Goal: Navigation & Orientation: Find specific page/section

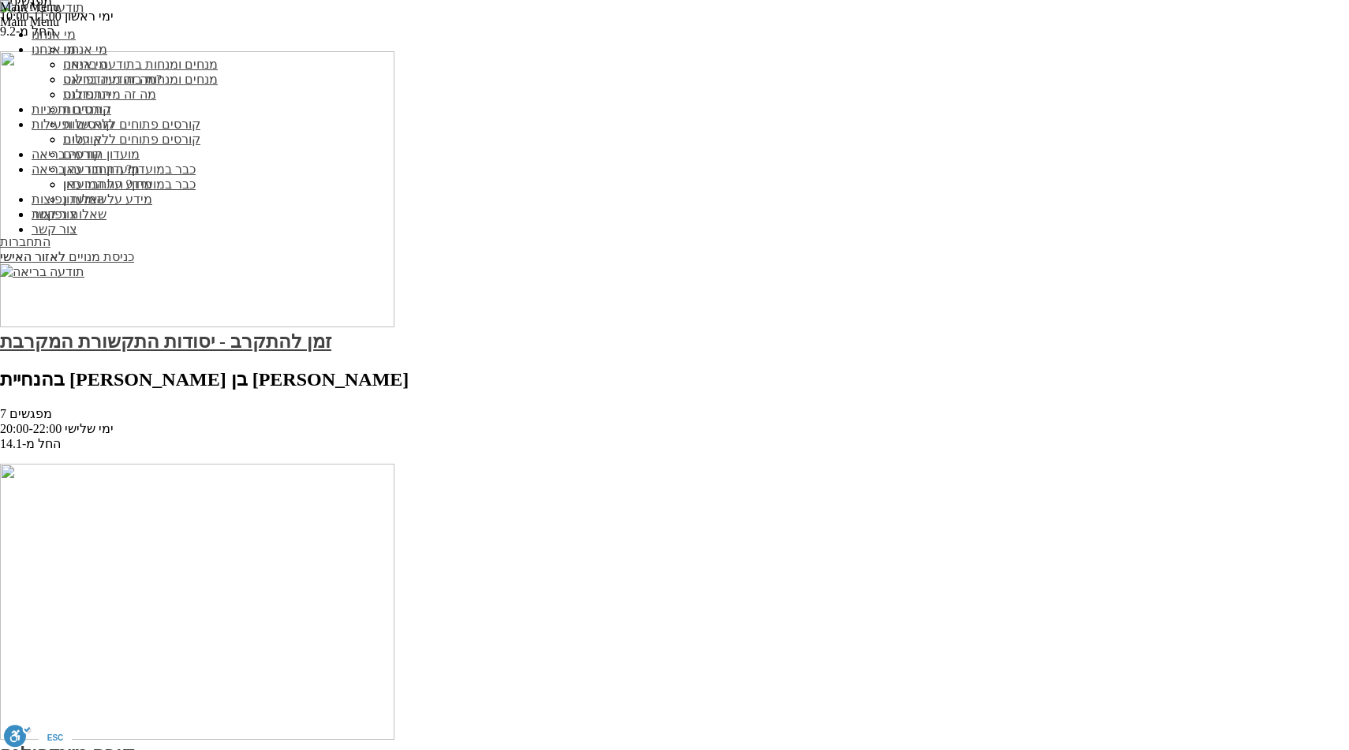
scroll to position [2575, 0]
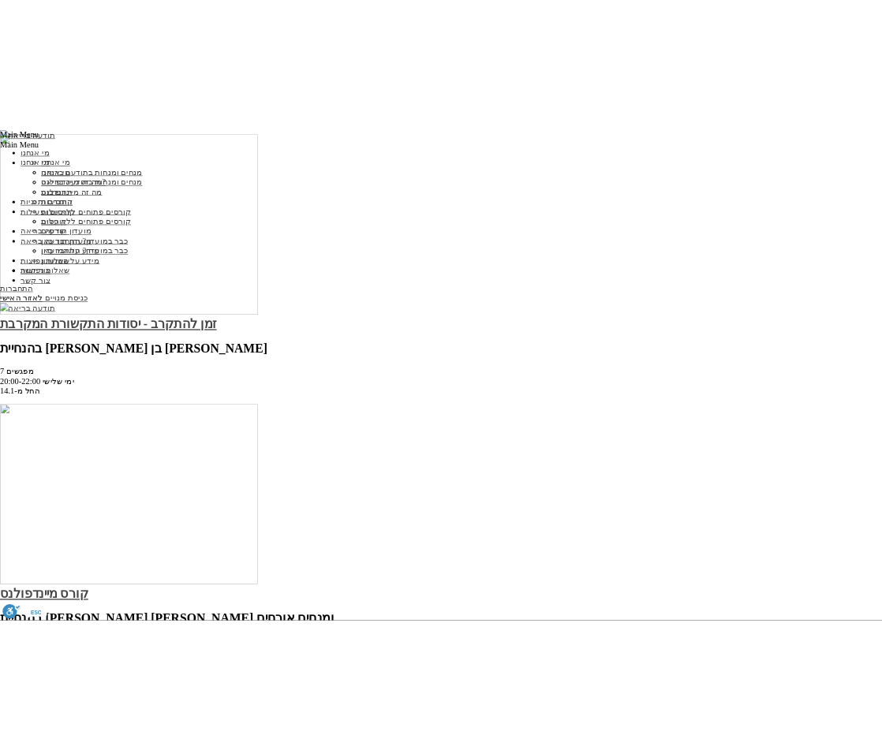
scroll to position [2470, 0]
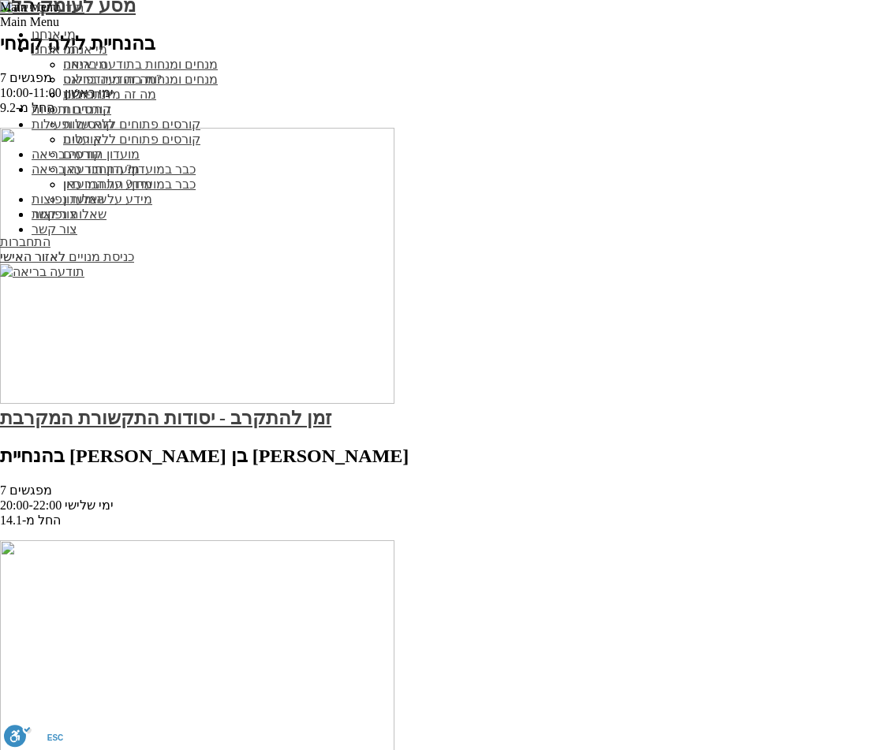
scroll to position [2418, 0]
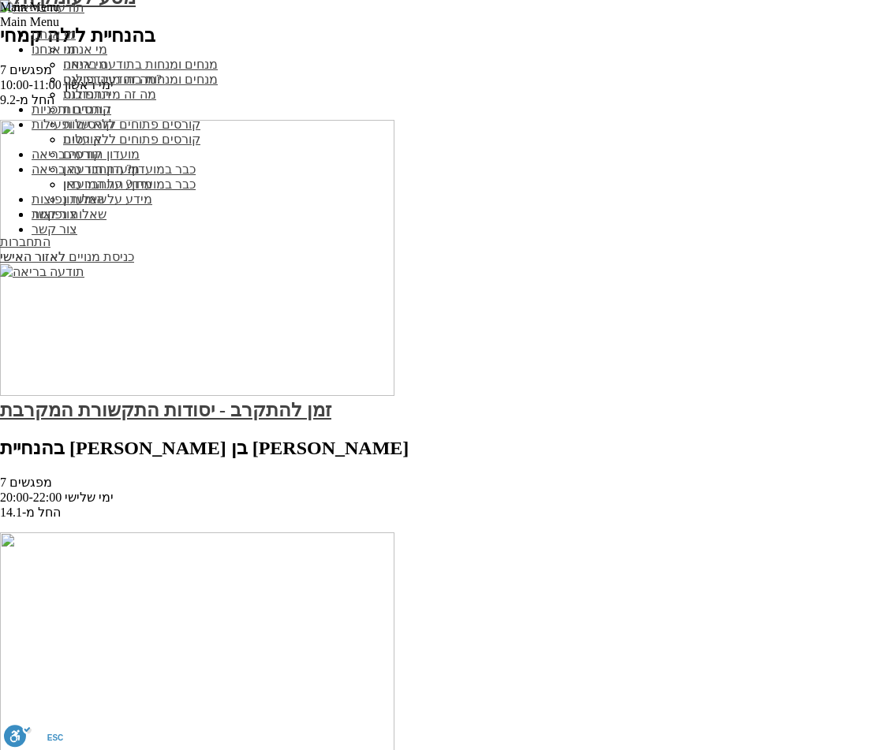
drag, startPoint x: 256, startPoint y: 435, endPoint x: 297, endPoint y: 435, distance: 41.0
drag, startPoint x: 255, startPoint y: 436, endPoint x: 286, endPoint y: 439, distance: 31.6
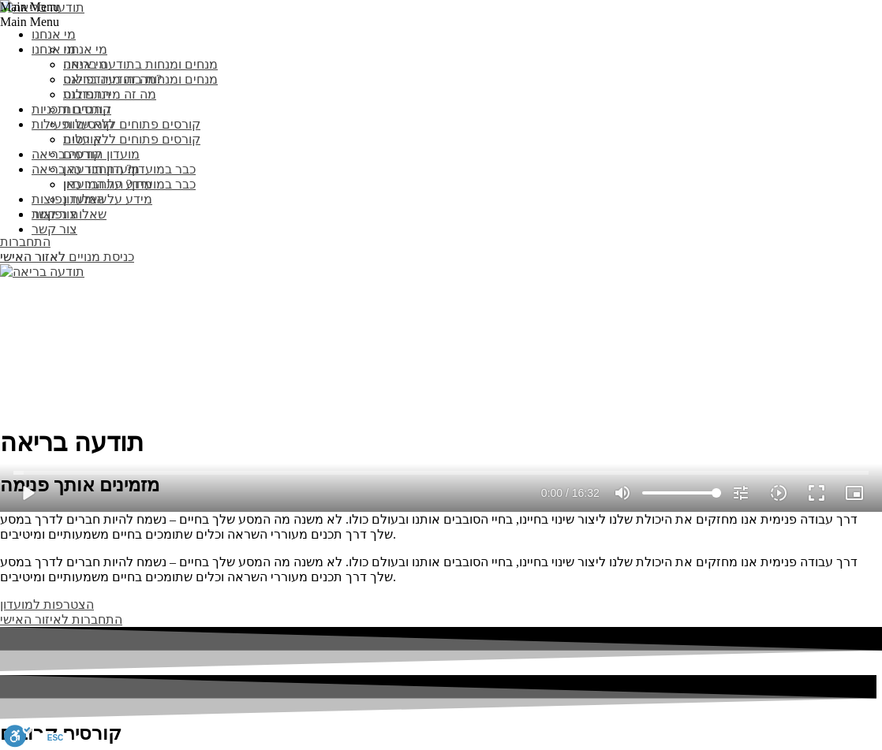
scroll to position [124, 0]
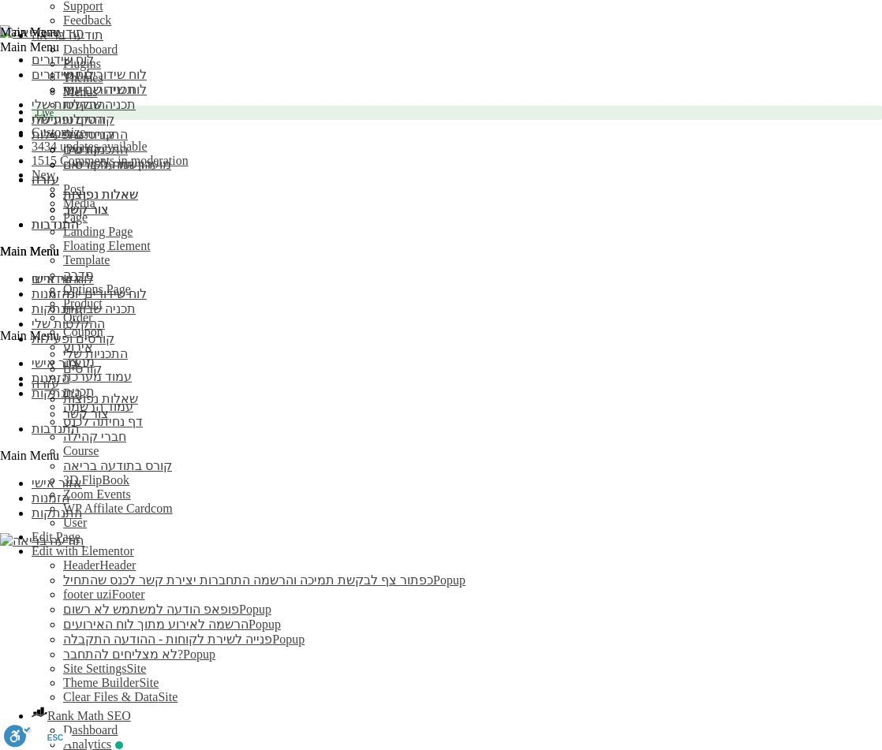
scroll to position [124, 0]
click at [134, 544] on span "Edit with Elementor" at bounding box center [83, 550] width 103 height 13
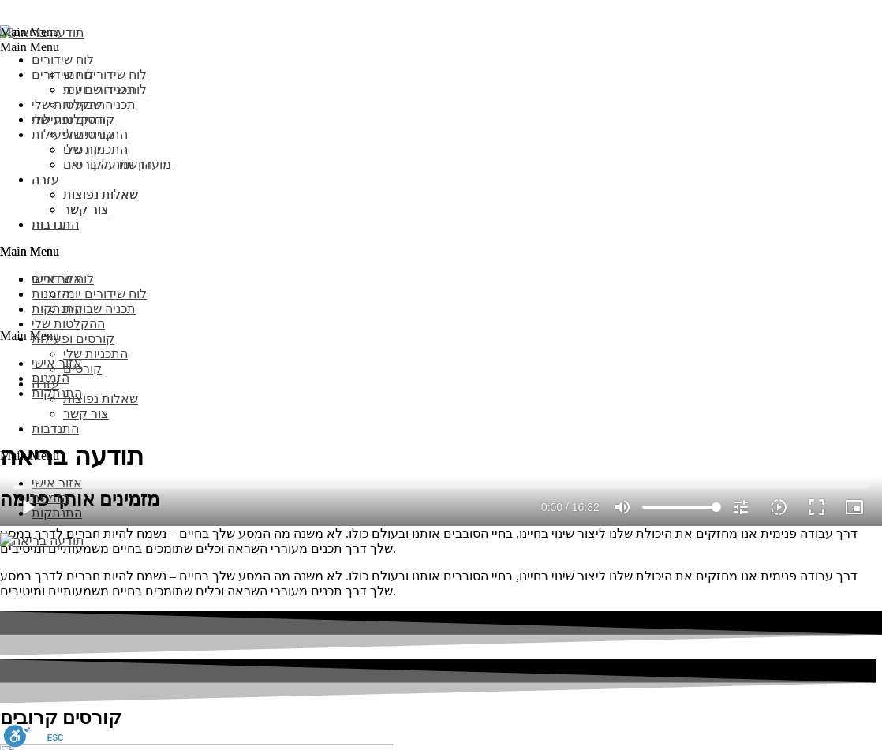
scroll to position [2160, 0]
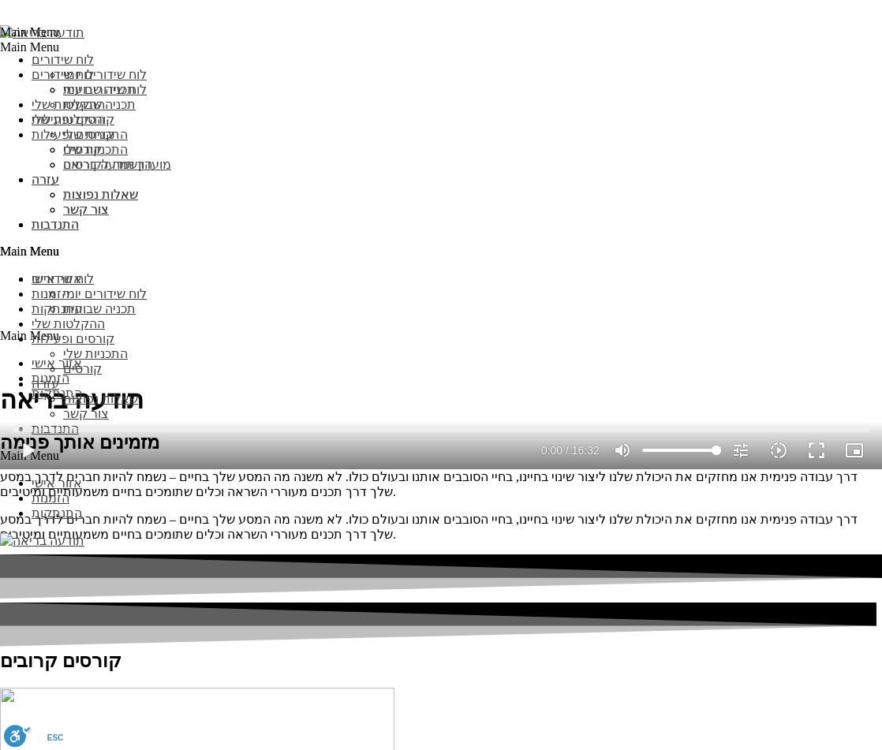
scroll to position [2116, 0]
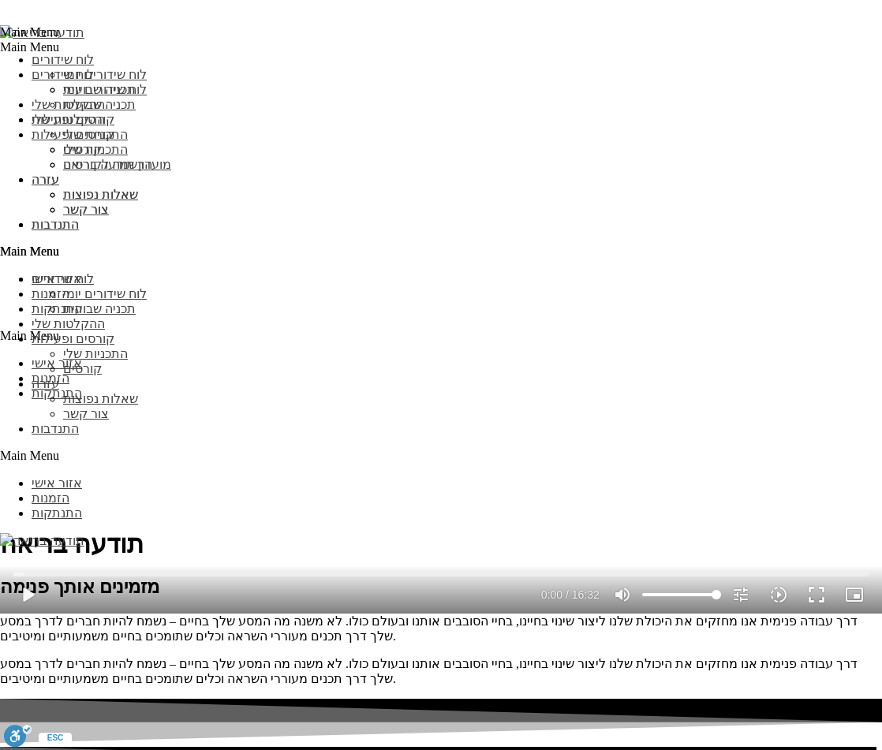
scroll to position [2094, 0]
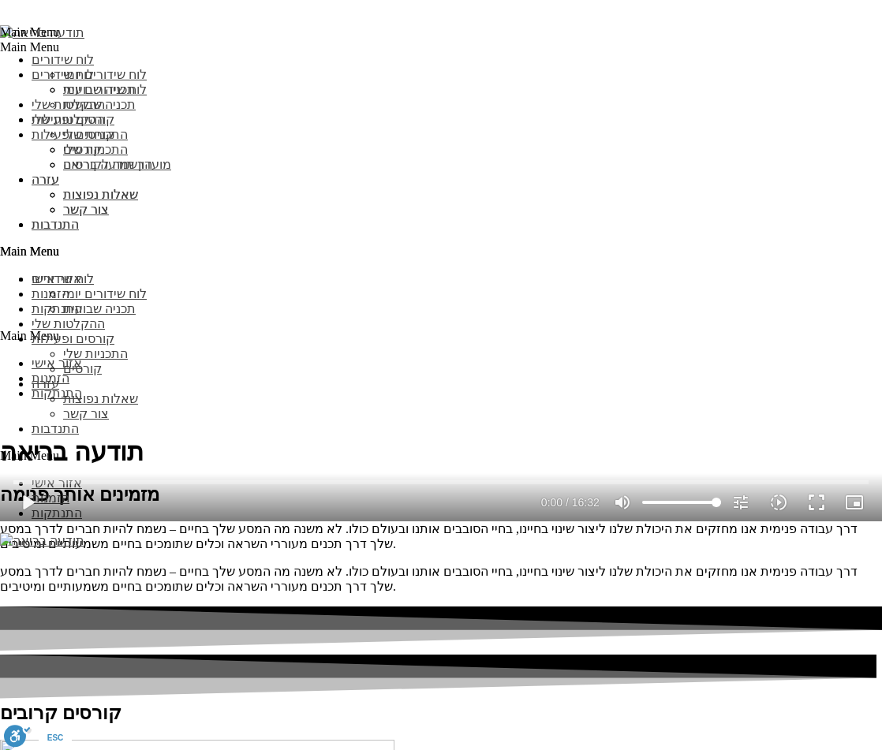
scroll to position [1948, 0]
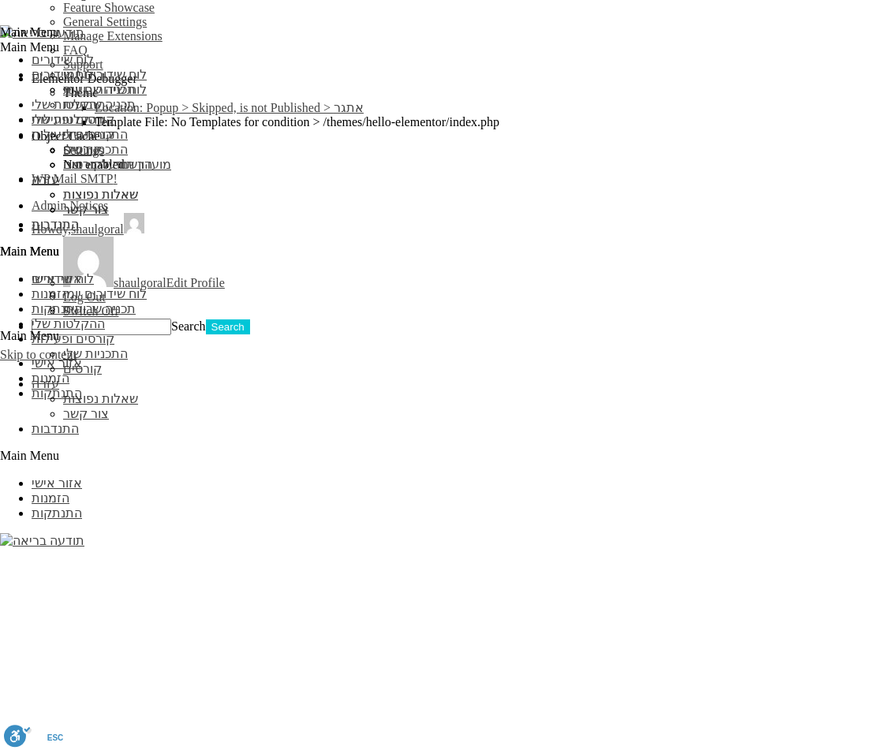
scroll to position [1790, 0]
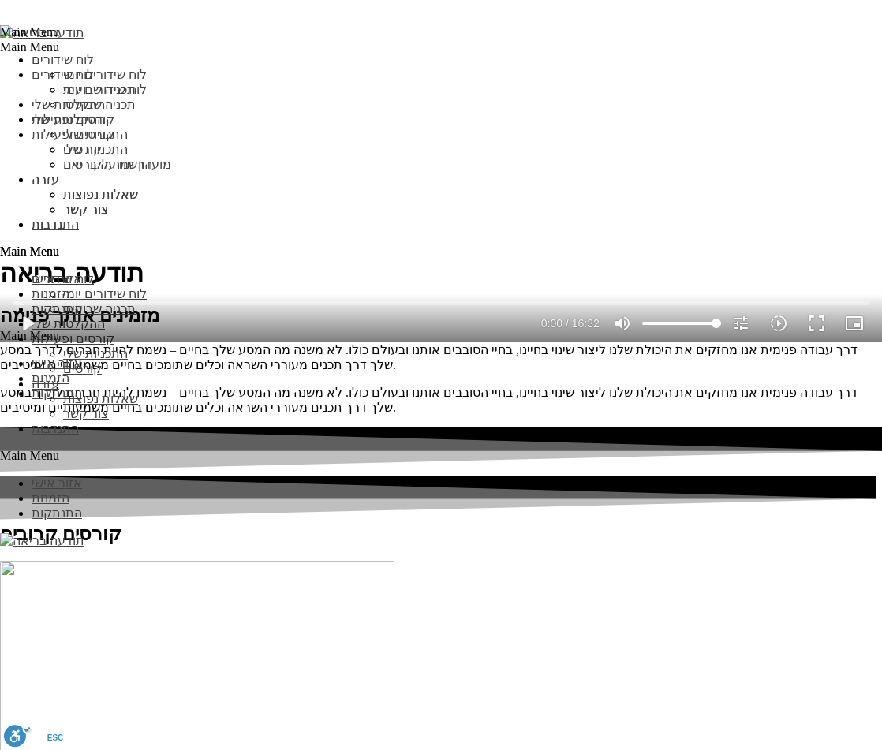
scroll to position [2071, 0]
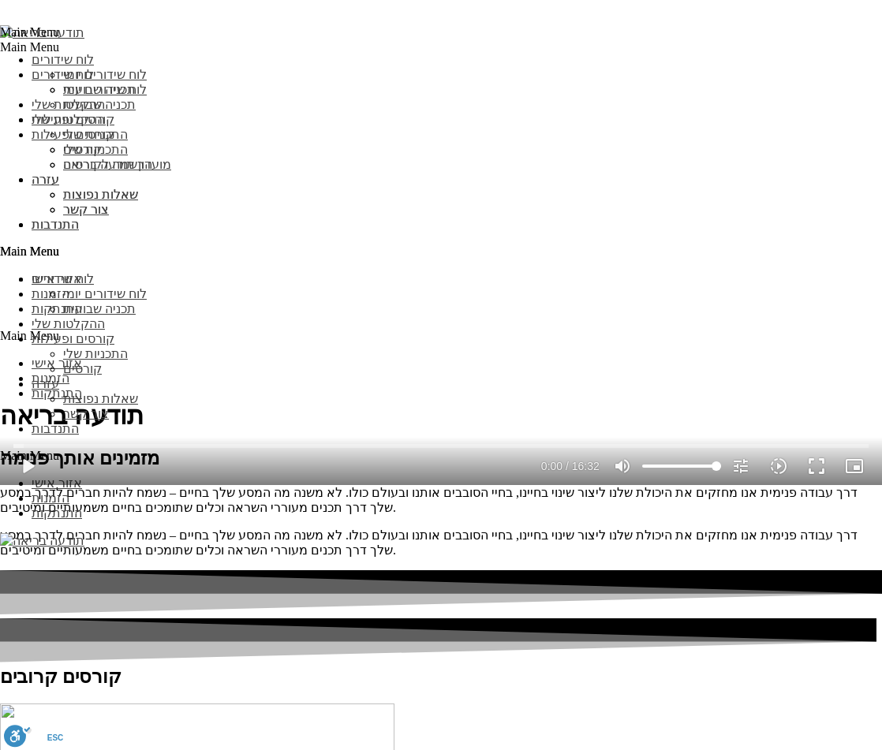
scroll to position [2101, 0]
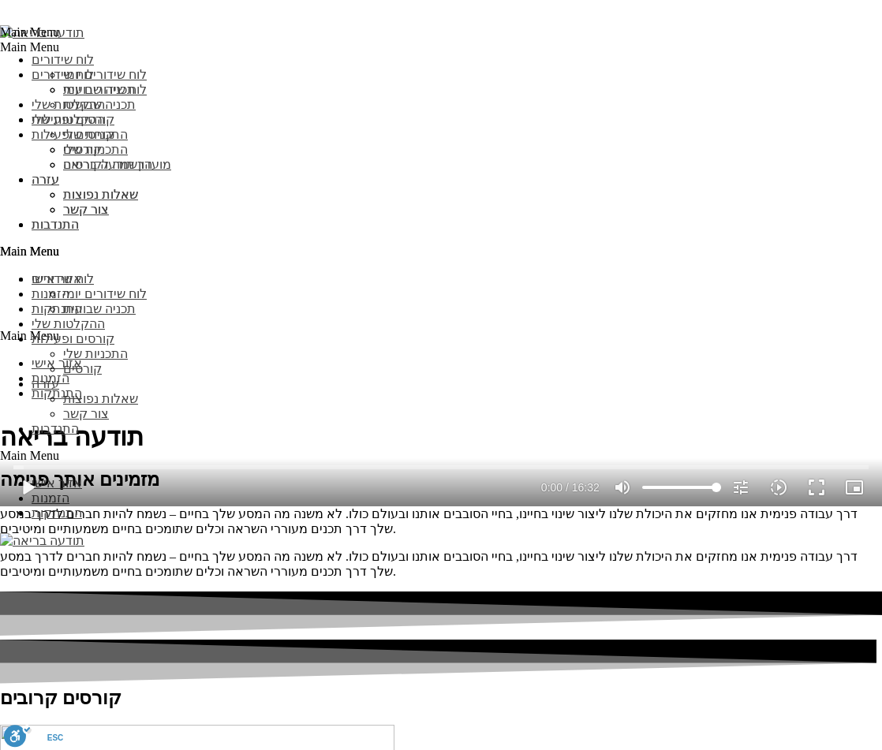
scroll to position [2074, 0]
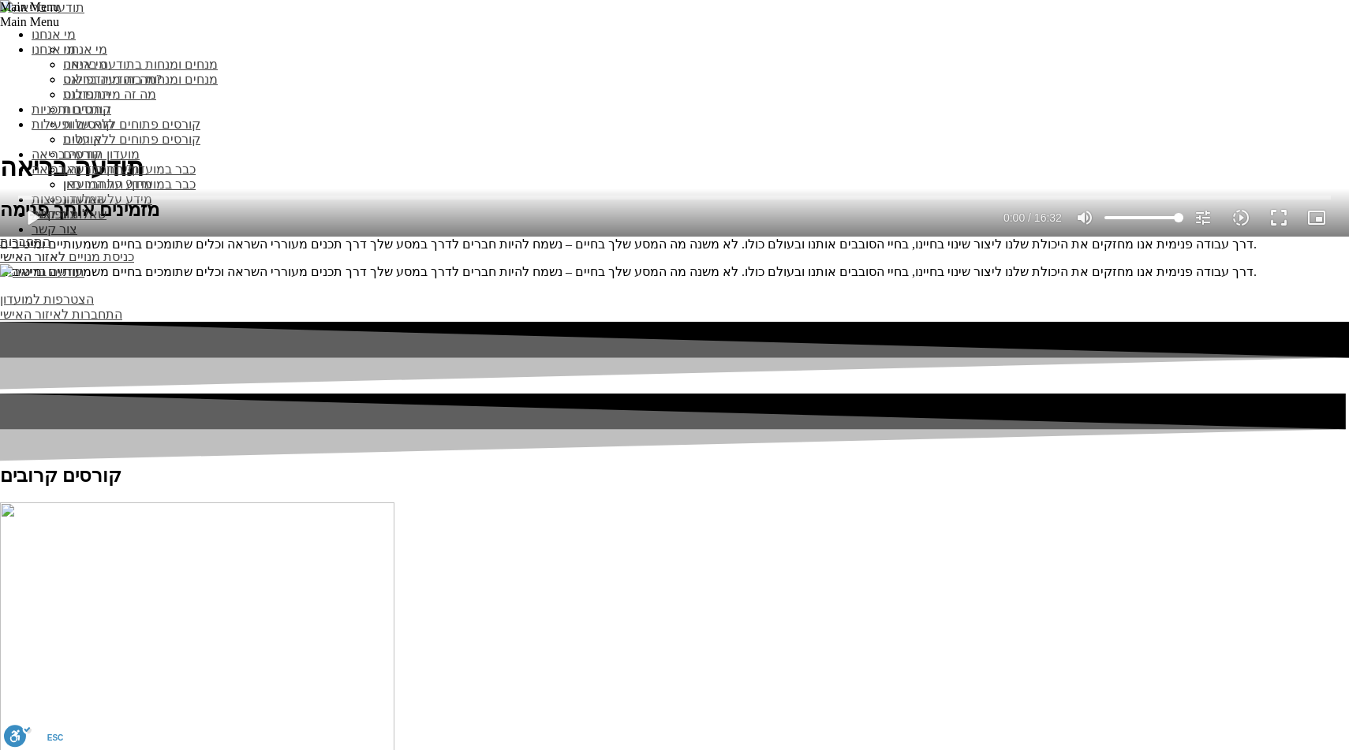
scroll to position [406, 0]
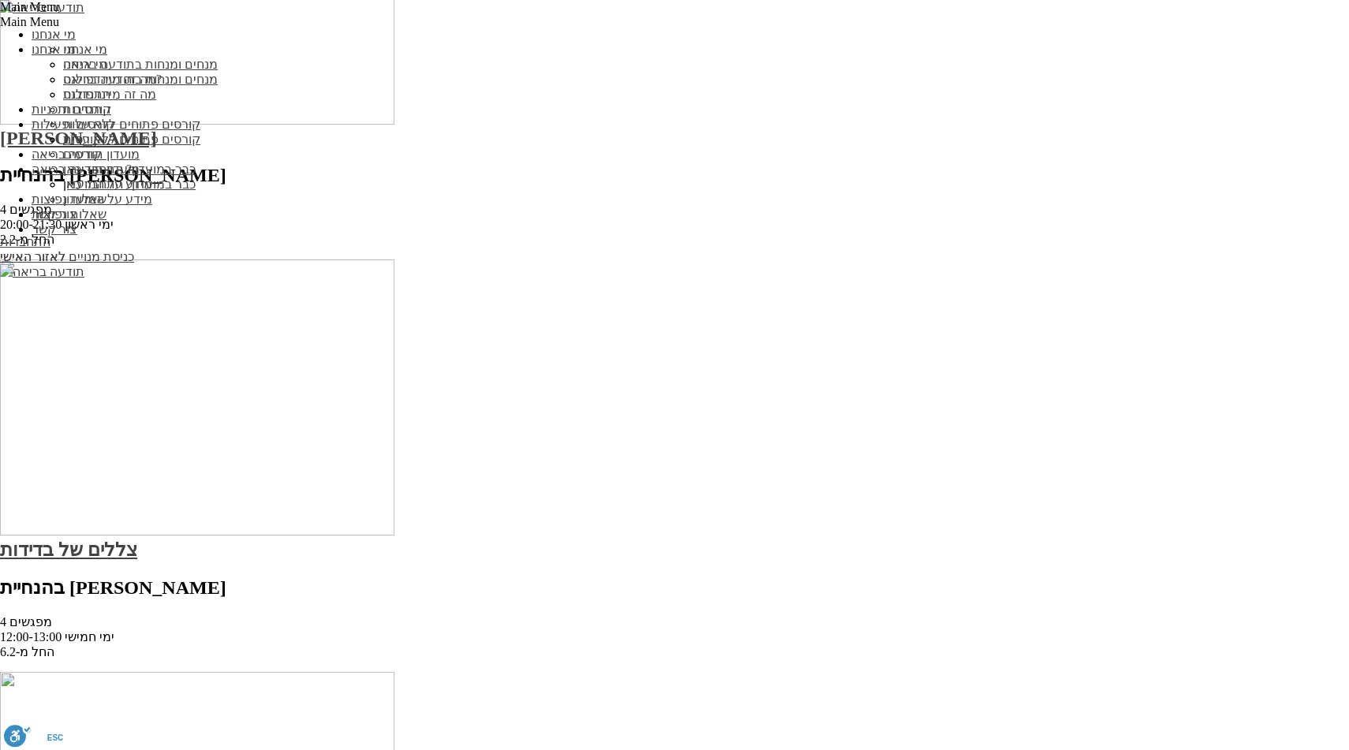
scroll to position [1481, 0]
